Goal: Task Accomplishment & Management: Manage account settings

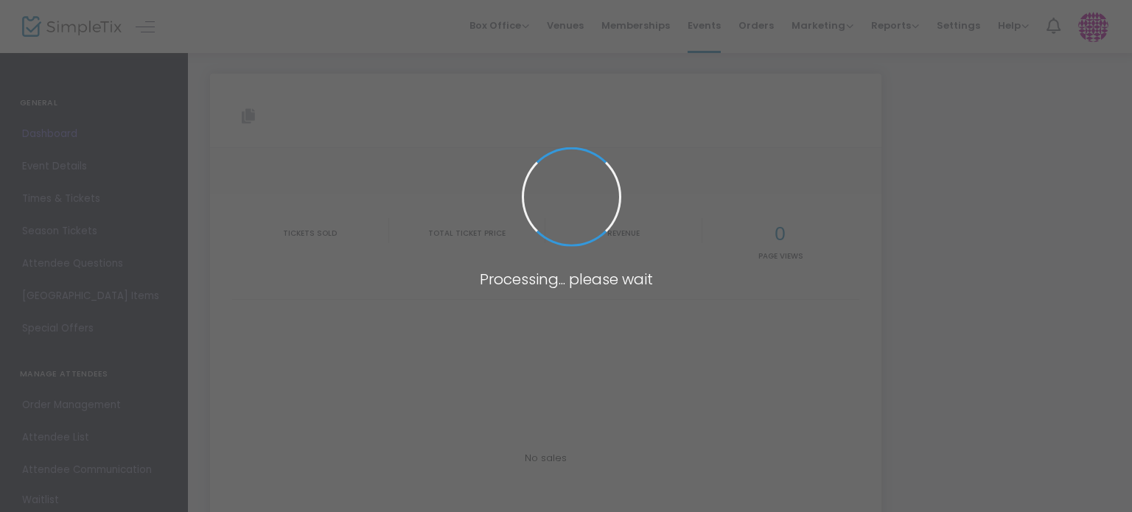
type input "[URL][DOMAIN_NAME]"
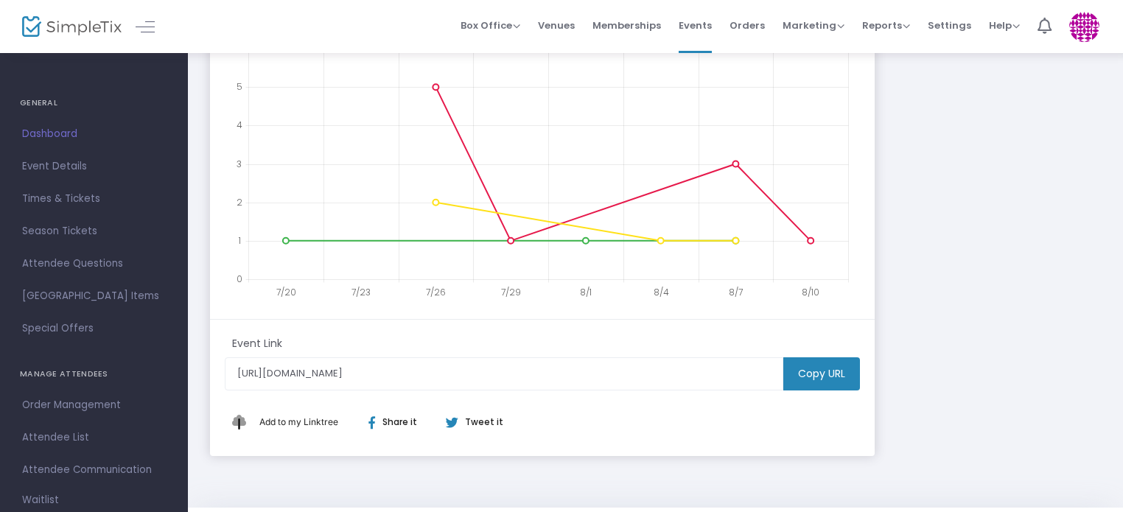
scroll to position [391, 0]
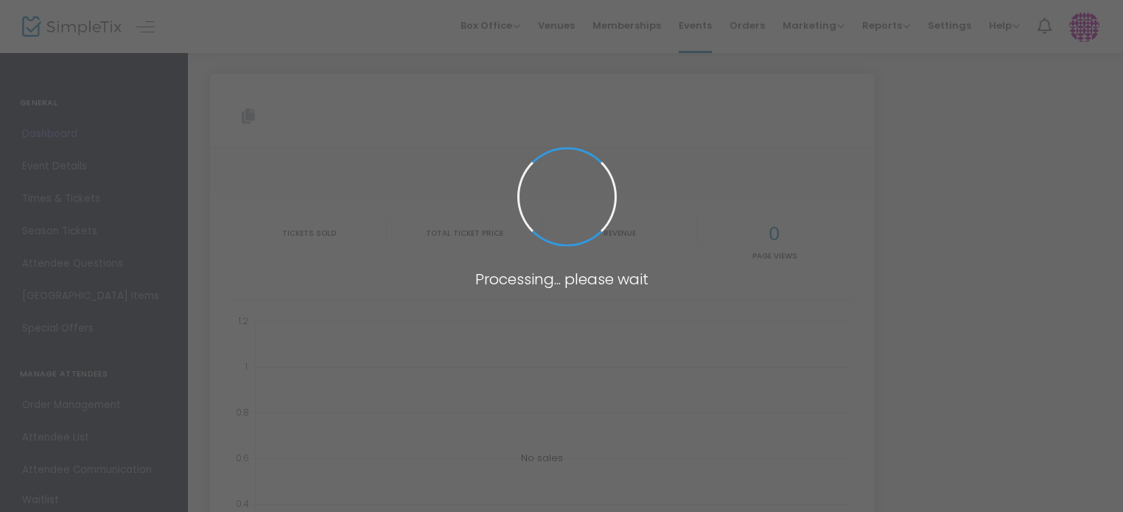
type input "[URL][DOMAIN_NAME]"
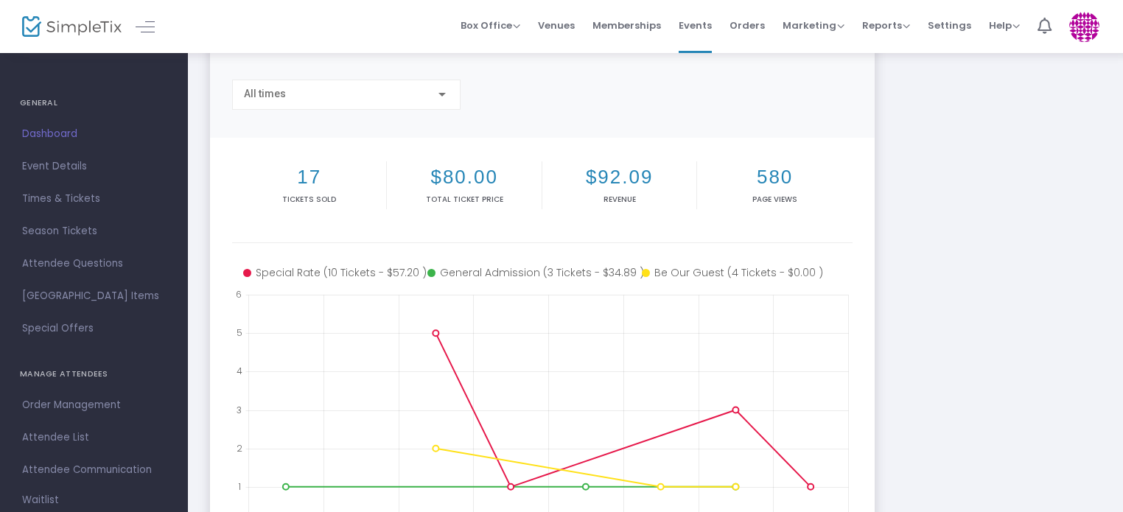
scroll to position [60, 0]
